Goal: Feedback & Contribution: Submit feedback/report problem

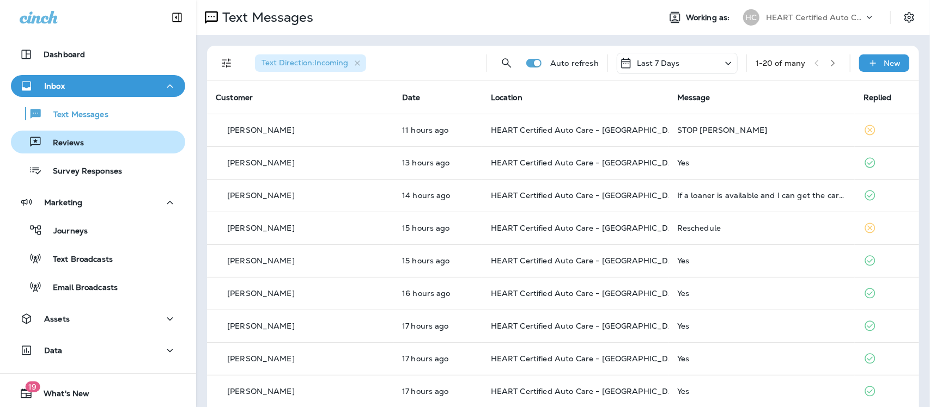
click at [75, 147] on p "Reviews" at bounding box center [63, 143] width 42 height 10
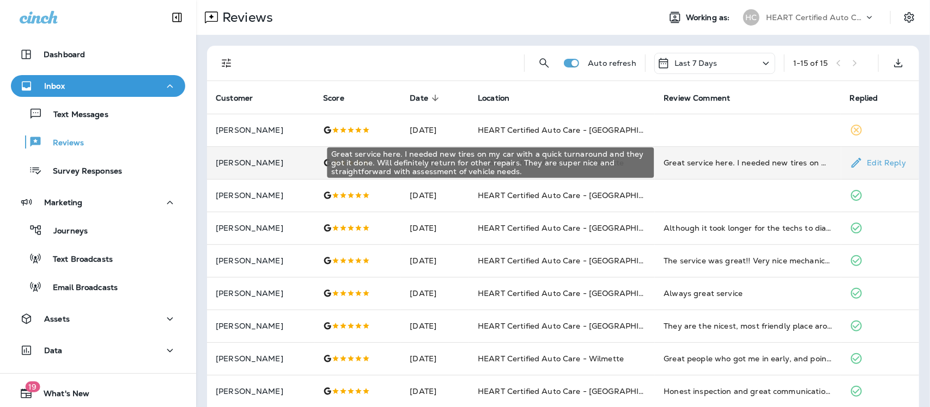
click at [789, 159] on div "Great service here. I needed new tires on my car with a quick turnaround and th…" at bounding box center [748, 162] width 168 height 11
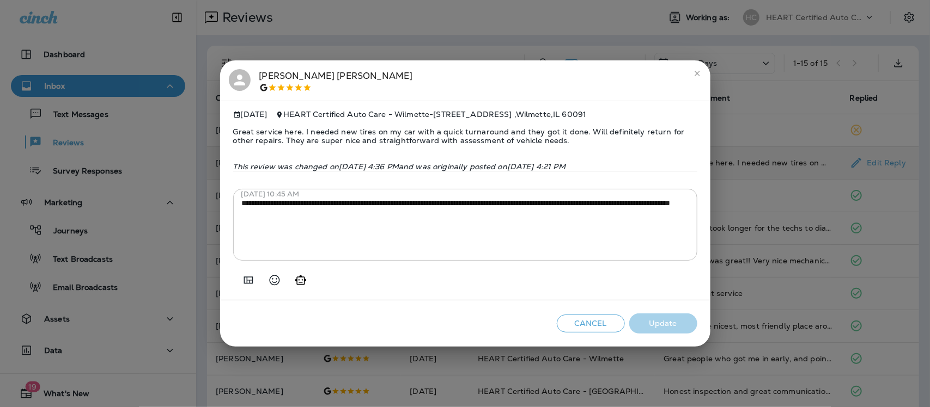
click at [691, 66] on button "close" at bounding box center [697, 73] width 17 height 17
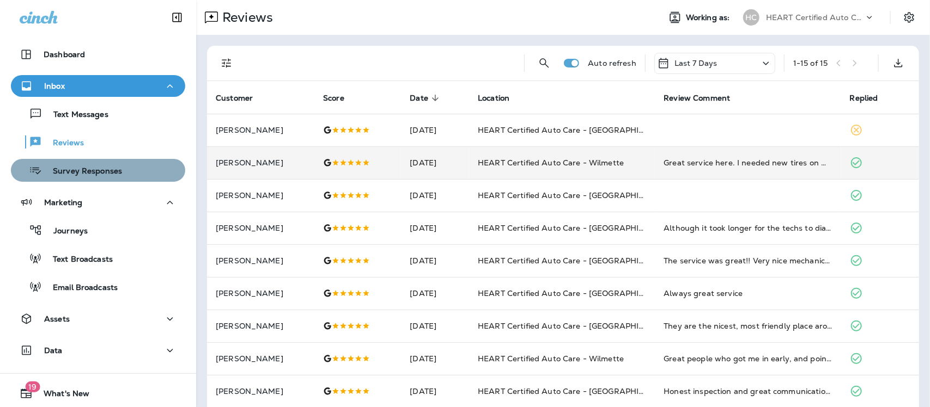
click at [107, 172] on p "Survey Responses" at bounding box center [82, 172] width 80 height 10
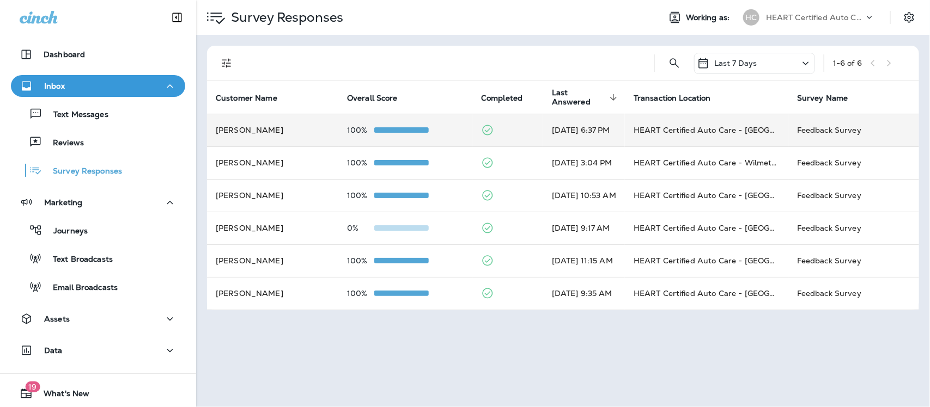
click at [849, 131] on td "Feedback Survey" at bounding box center [853, 130] width 131 height 33
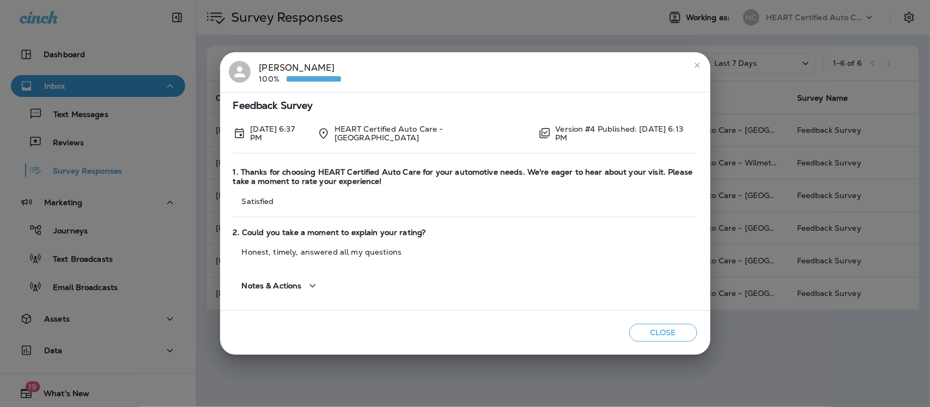
click at [698, 63] on icon "close" at bounding box center [697, 65] width 9 height 9
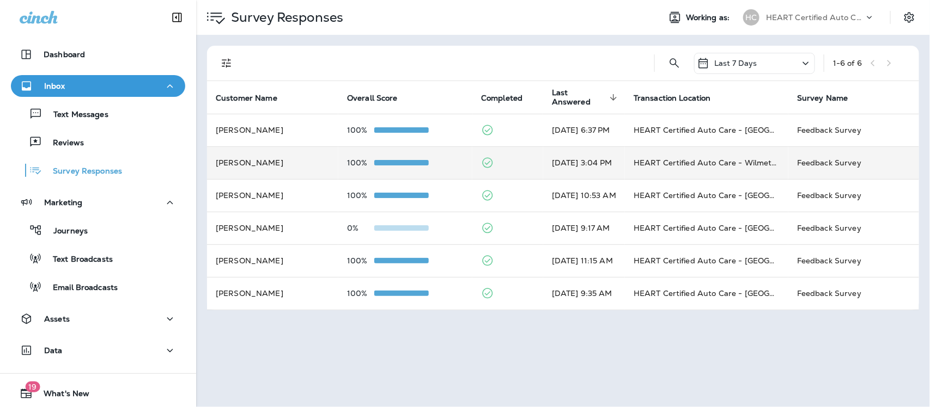
click at [844, 157] on td "Feedback Survey" at bounding box center [853, 163] width 131 height 33
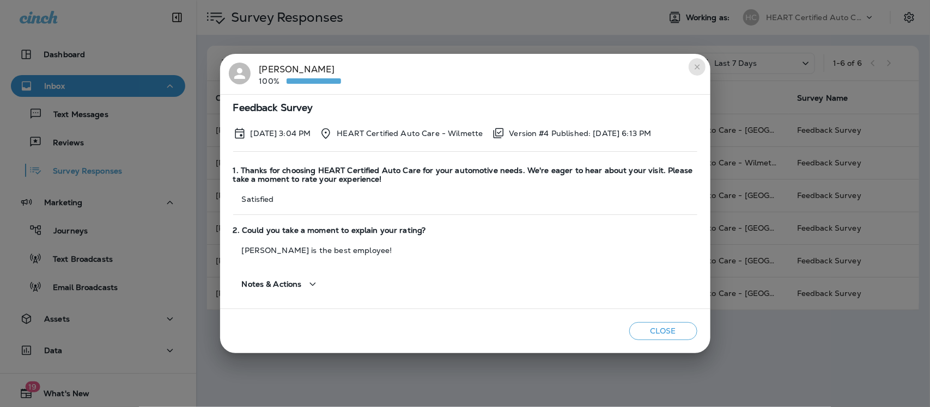
click at [697, 64] on icon "close" at bounding box center [697, 67] width 9 height 9
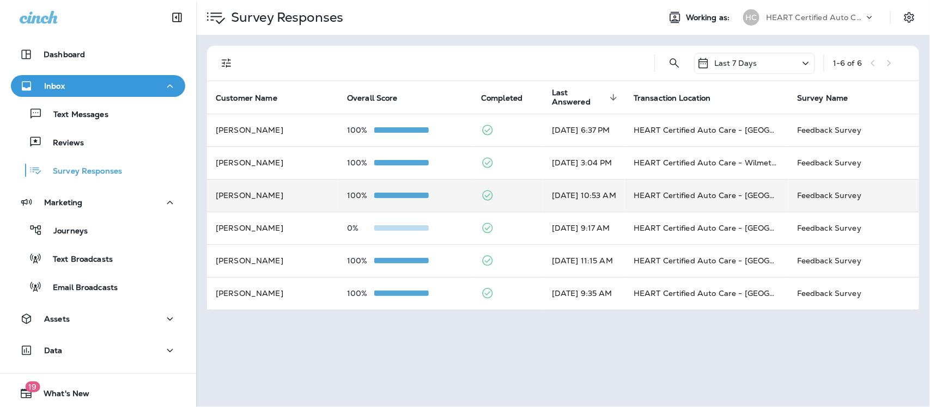
click at [720, 191] on td "HEART Certified Auto Care - [GEOGRAPHIC_DATA]" at bounding box center [706, 195] width 163 height 33
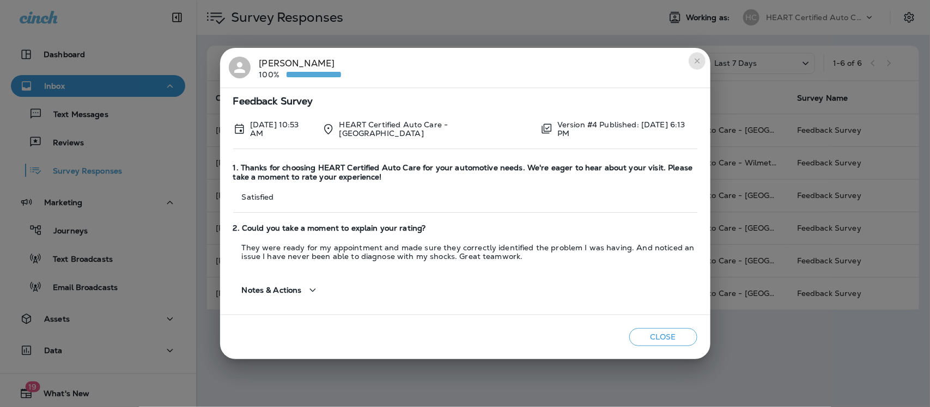
click at [696, 62] on icon "close" at bounding box center [697, 60] width 5 height 5
